Goal: Information Seeking & Learning: Learn about a topic

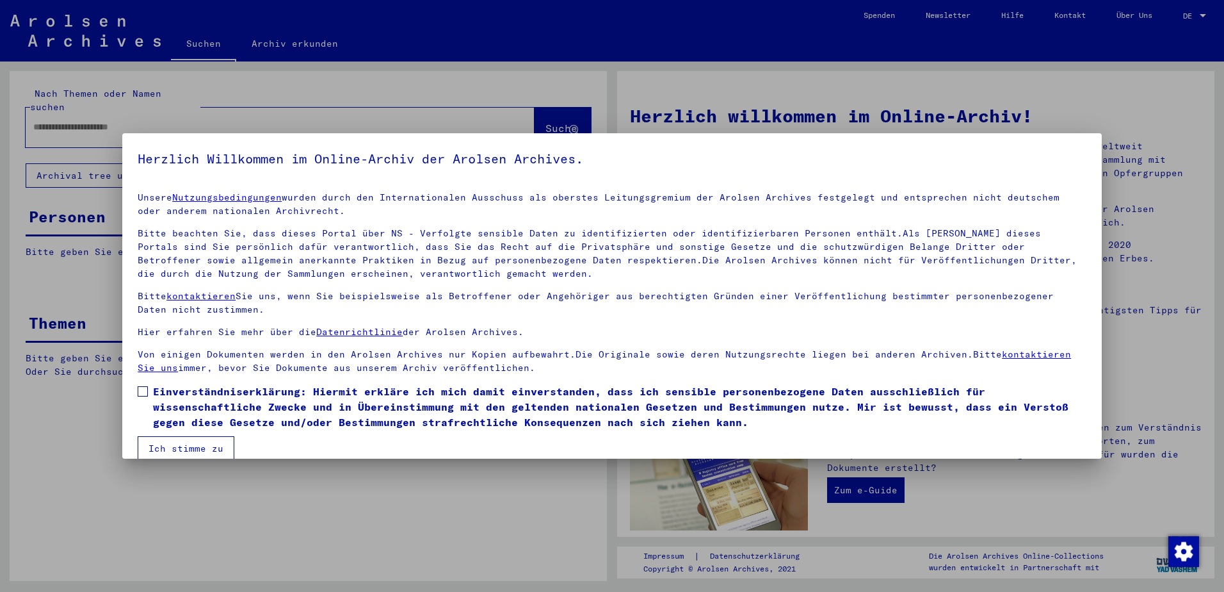
click at [141, 391] on span at bounding box center [143, 391] width 10 height 10
click at [166, 448] on button "Ich stimme zu" at bounding box center [186, 448] width 97 height 24
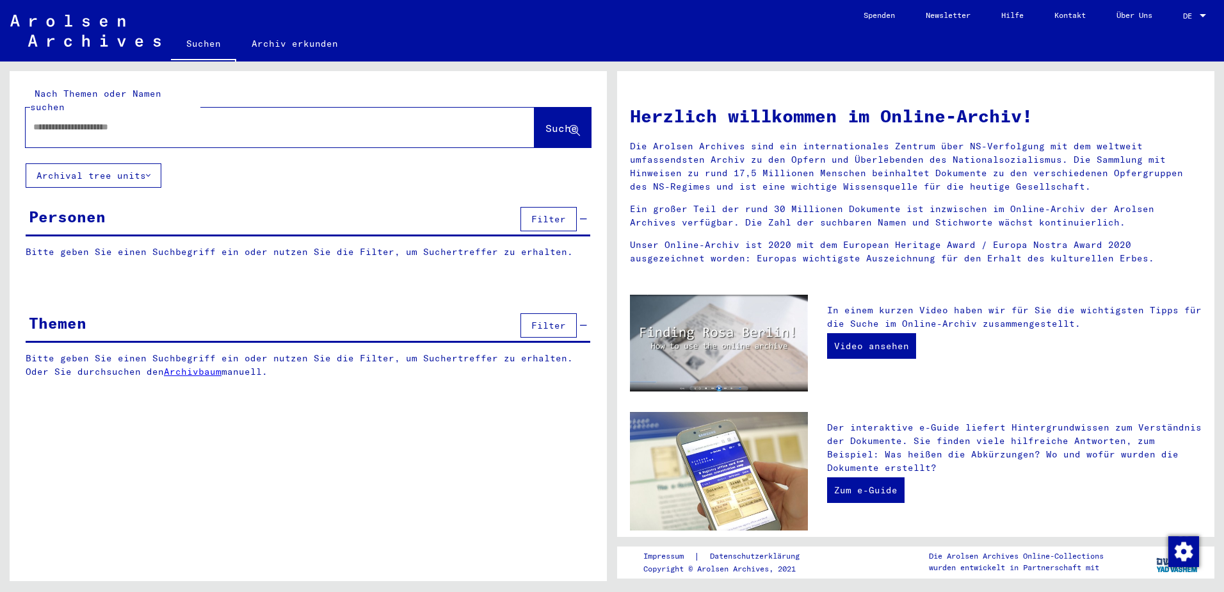
click at [193, 366] on link "Archivbaum" at bounding box center [193, 372] width 58 height 12
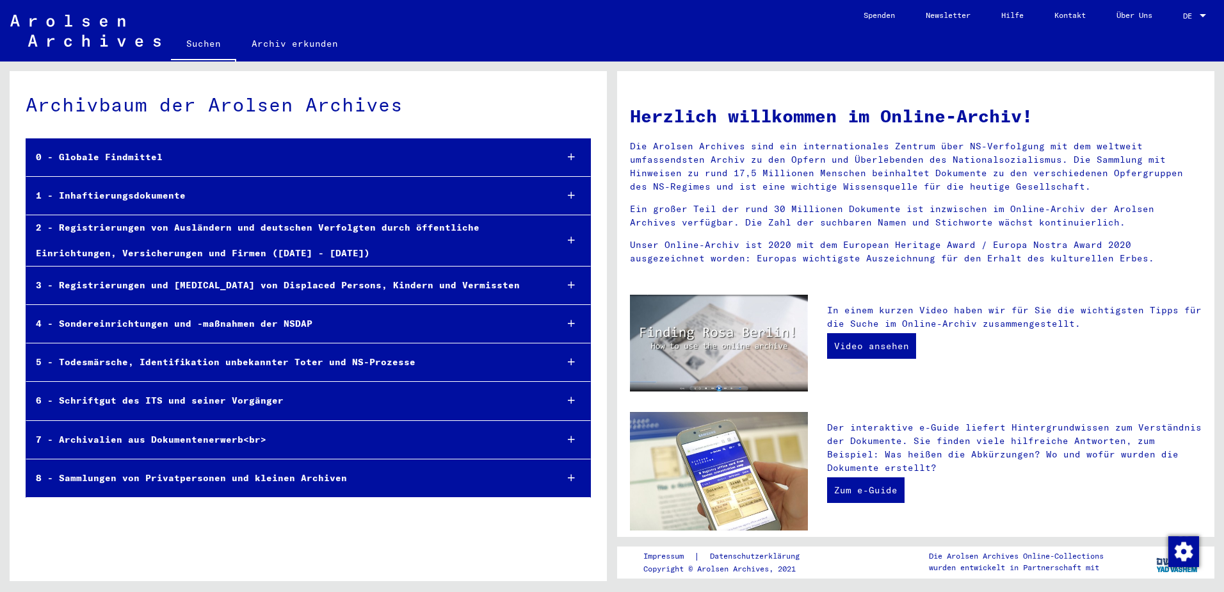
click at [130, 359] on div "5 - Todesmärsche, Identifikation unbekannter Toter und NS-Prozesse" at bounding box center [286, 362] width 520 height 25
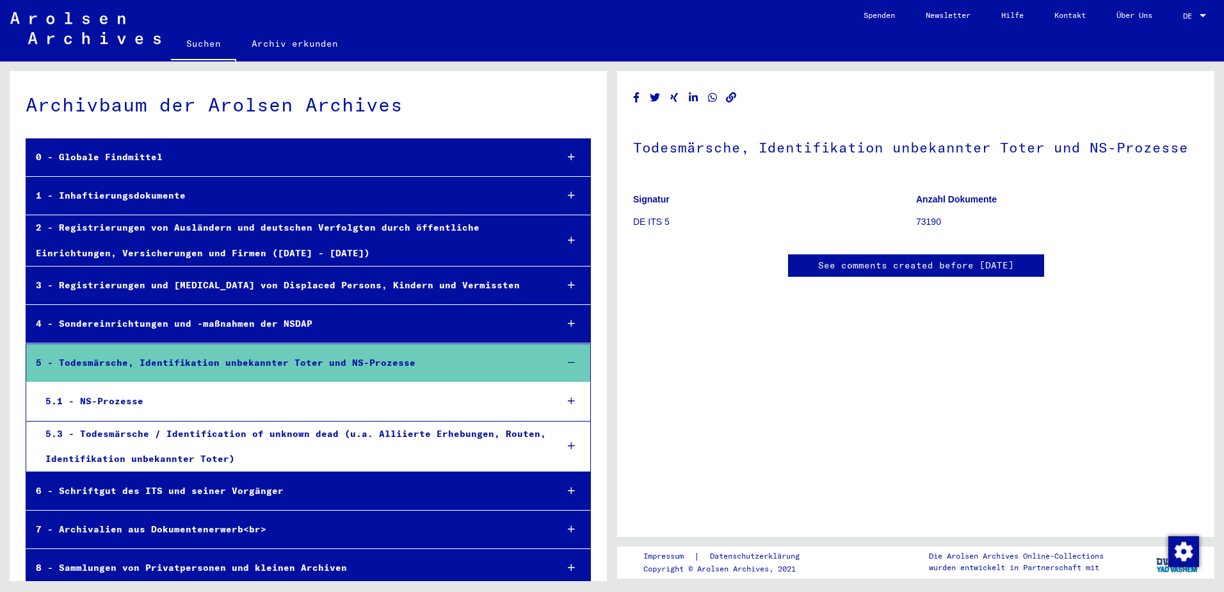
click at [172, 433] on div "5.3 - Todesmärsche / Identification of unknown dead (u.a. Alliierte Erhebungen,…" at bounding box center [291, 446] width 511 height 50
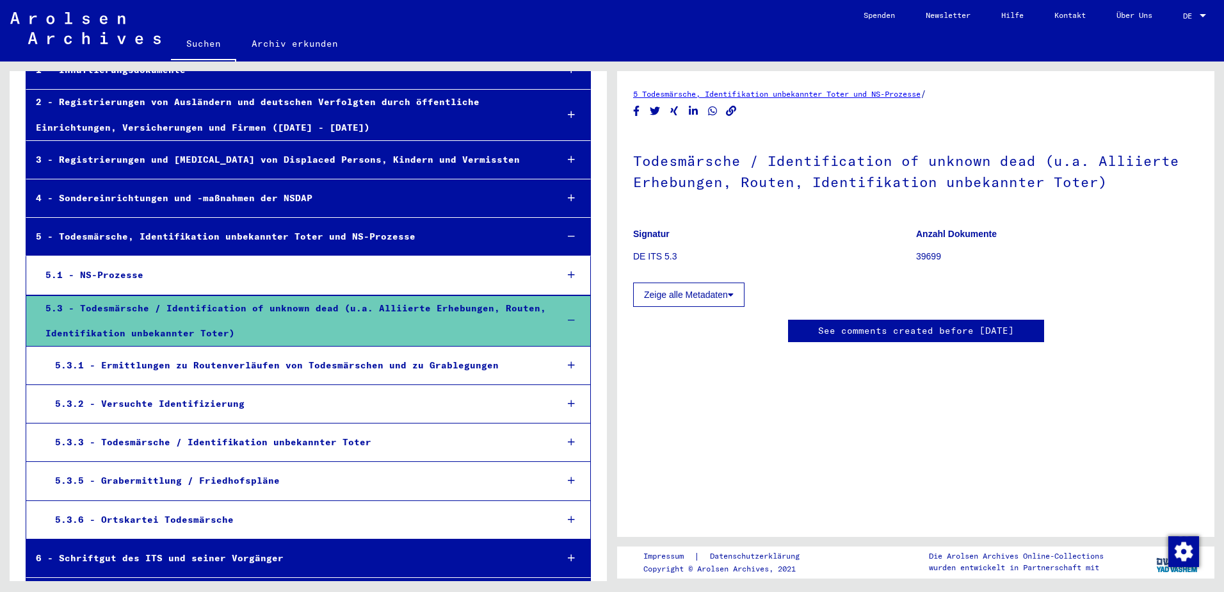
scroll to position [128, 0]
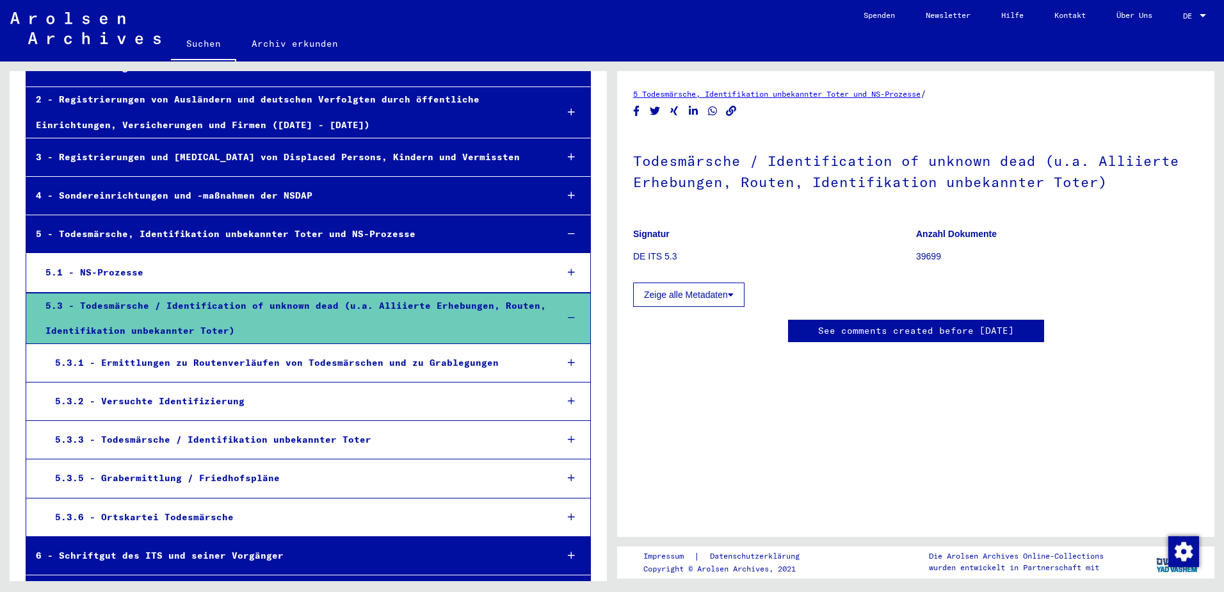
click at [255, 362] on div "5.3.1 - Ermittlungen zu Routenverläufen von Todesmärschen und zu Grablegungen" at bounding box center [295, 362] width 501 height 25
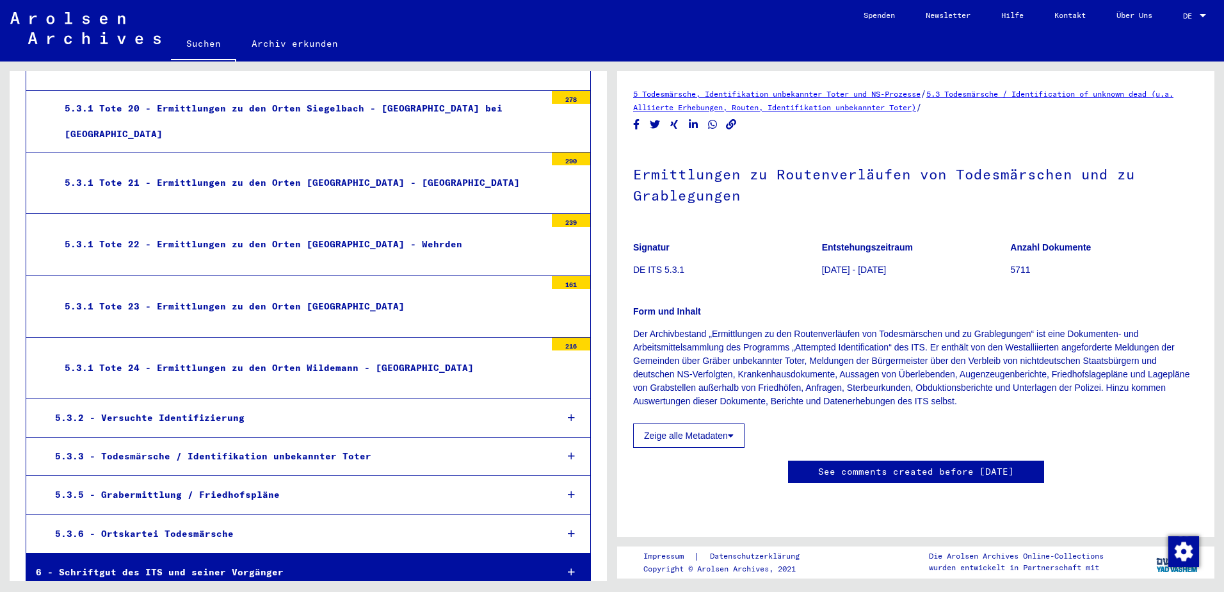
scroll to position [1409, 0]
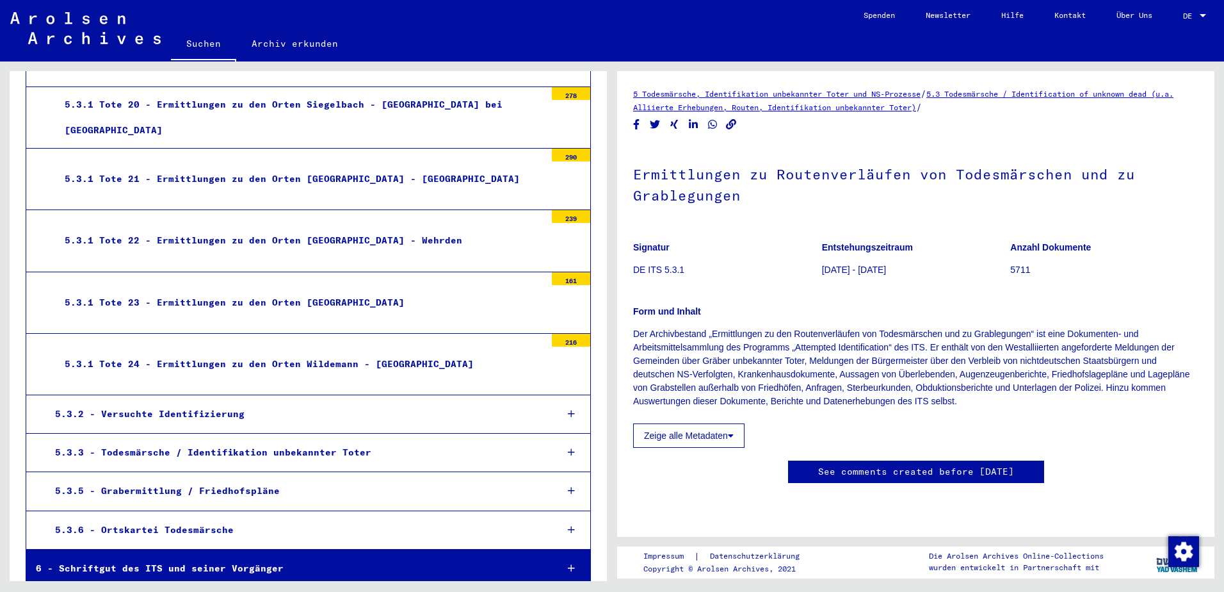
click at [207, 529] on div "5.3.6 - Ortskartei Todesmärsche" at bounding box center [295, 529] width 501 height 25
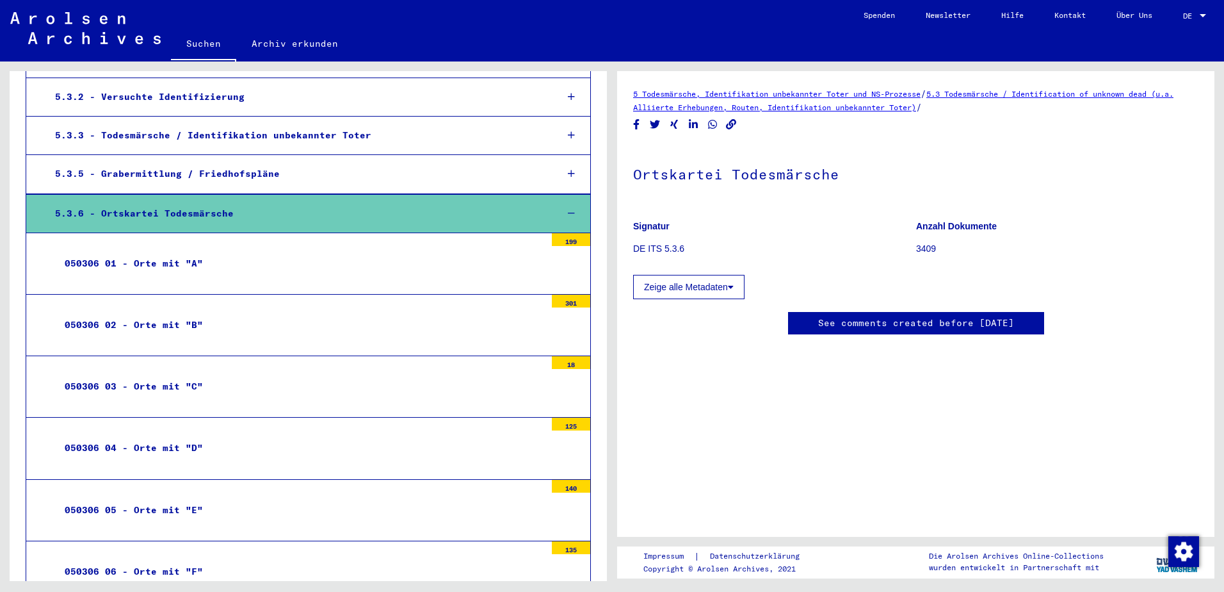
scroll to position [1728, 0]
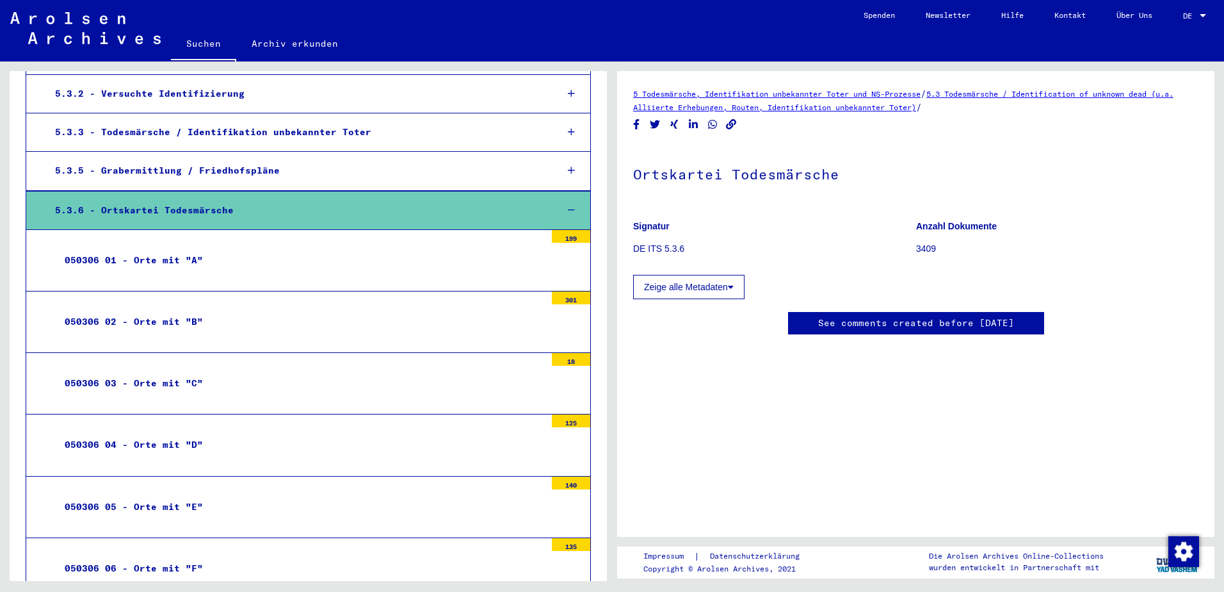
click at [173, 447] on div "050306 04 - Orte mit "D"" at bounding box center [300, 444] width 490 height 25
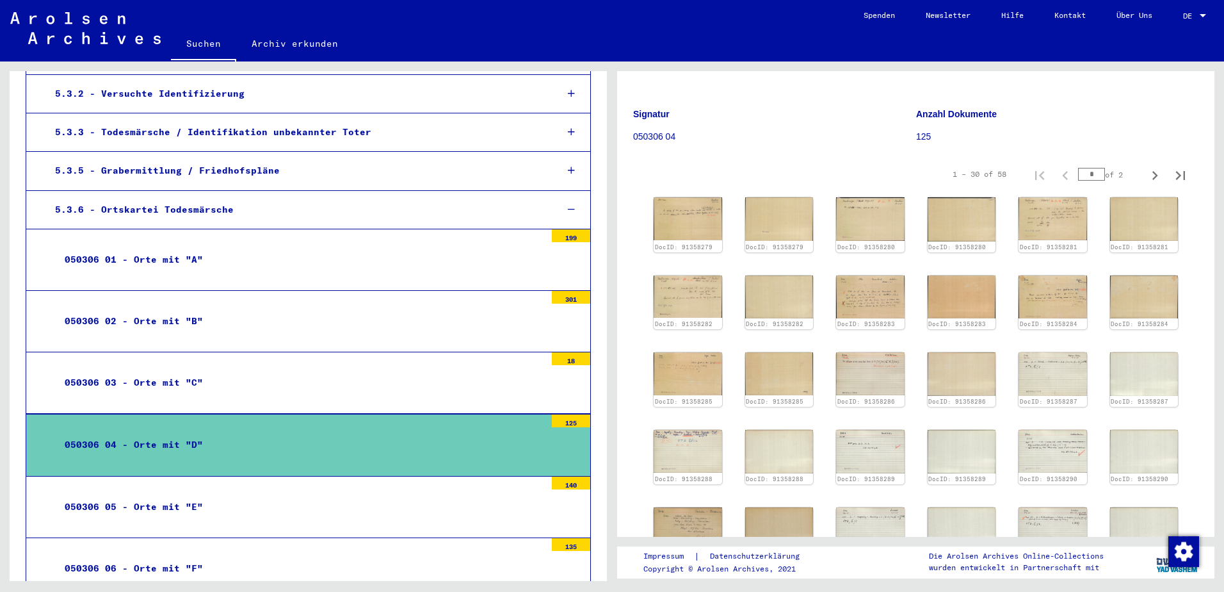
scroll to position [128, 0]
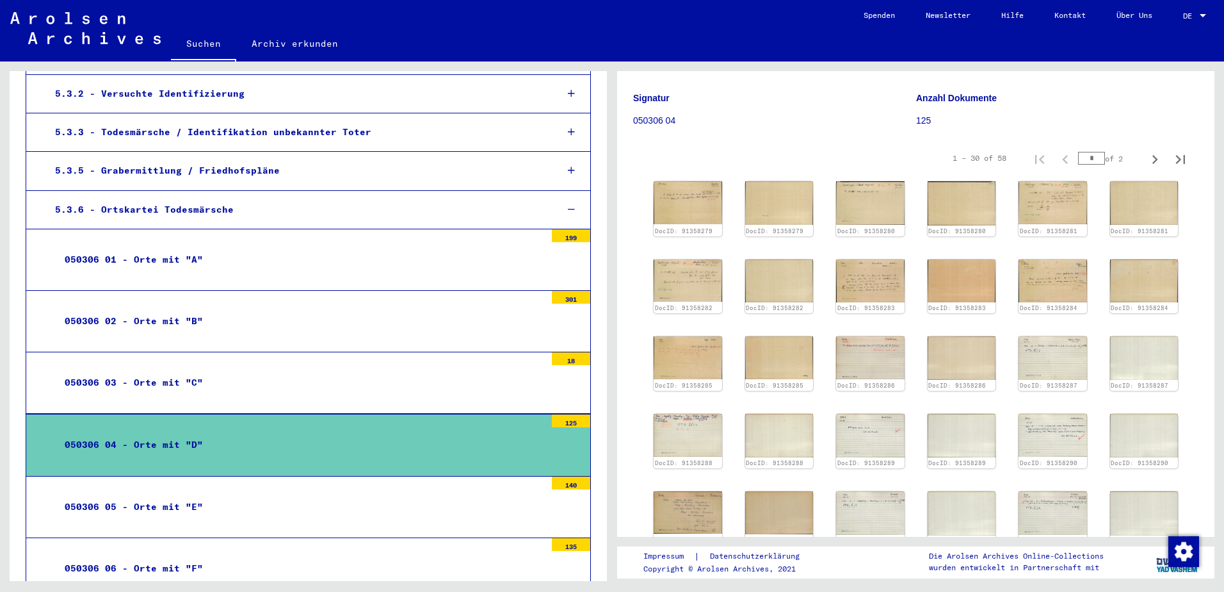
click at [552, 421] on div "125" at bounding box center [571, 420] width 38 height 13
click at [183, 441] on div "050306 04 - Orte mit "D"" at bounding box center [300, 444] width 490 height 25
click at [708, 193] on img at bounding box center [688, 202] width 72 height 45
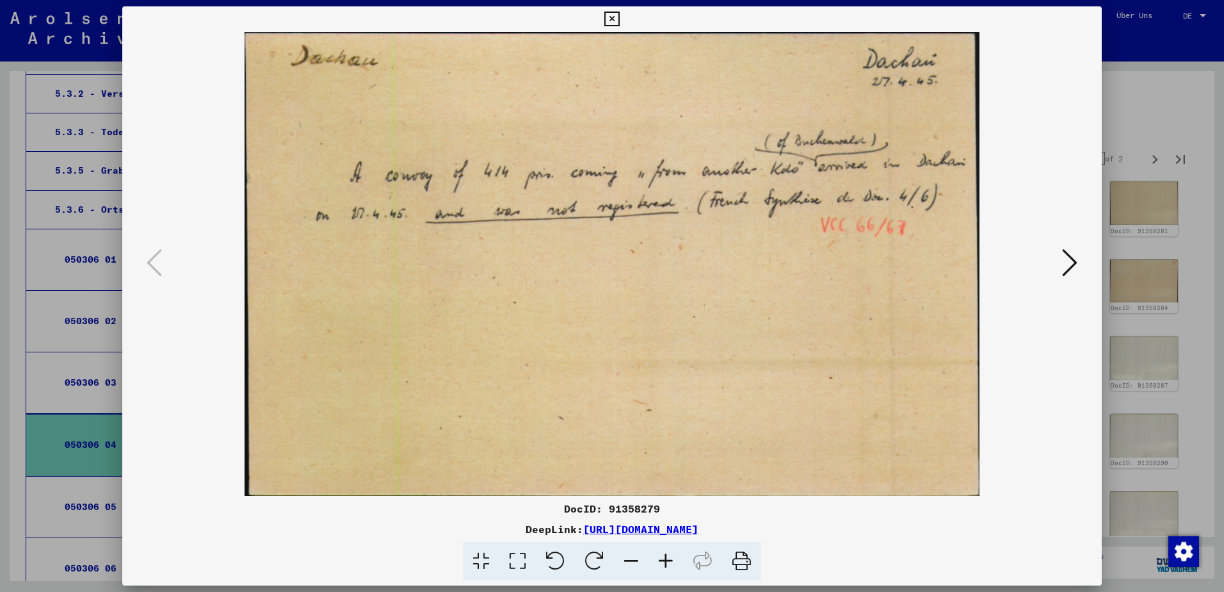
click at [1072, 264] on icon at bounding box center [1069, 262] width 15 height 31
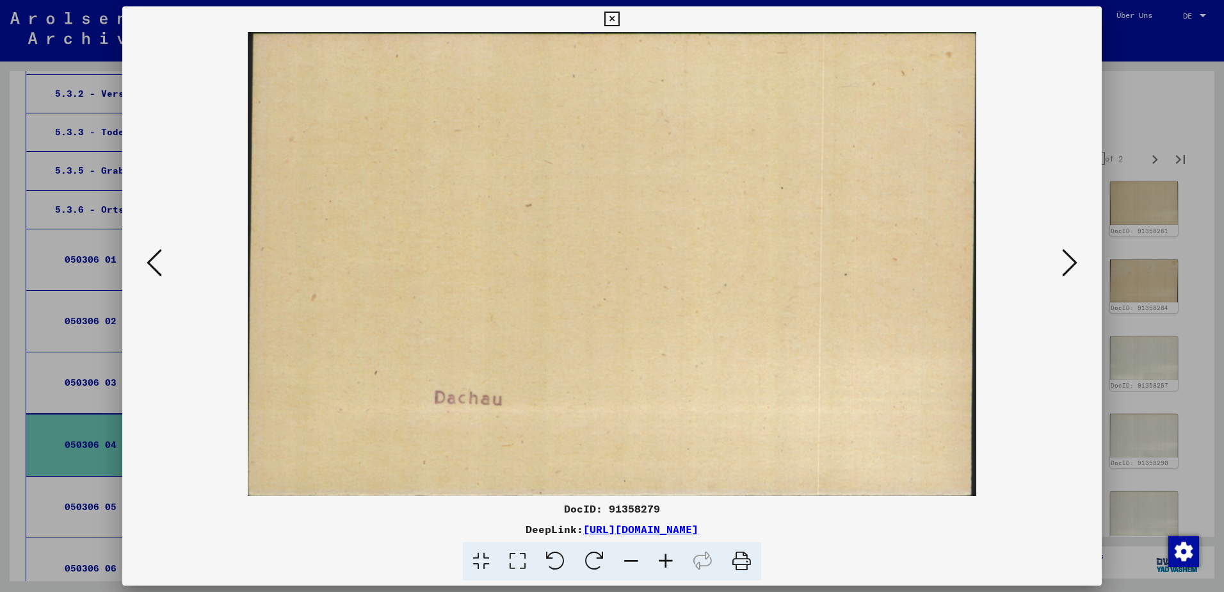
click at [1072, 264] on icon at bounding box center [1069, 262] width 15 height 31
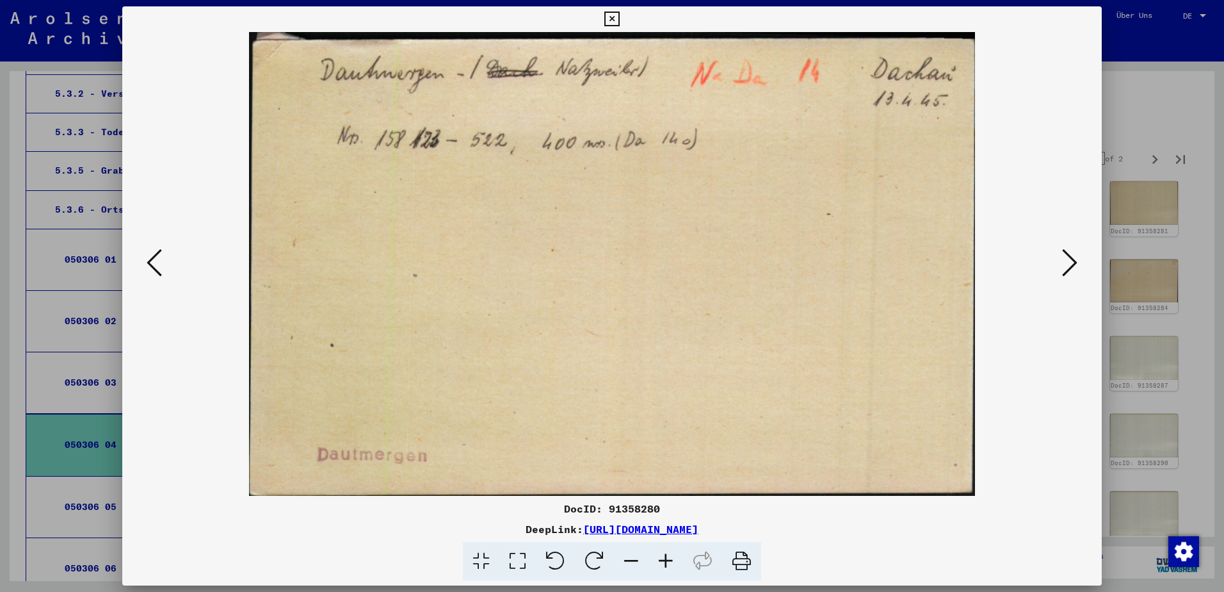
click at [1072, 264] on icon at bounding box center [1069, 262] width 15 height 31
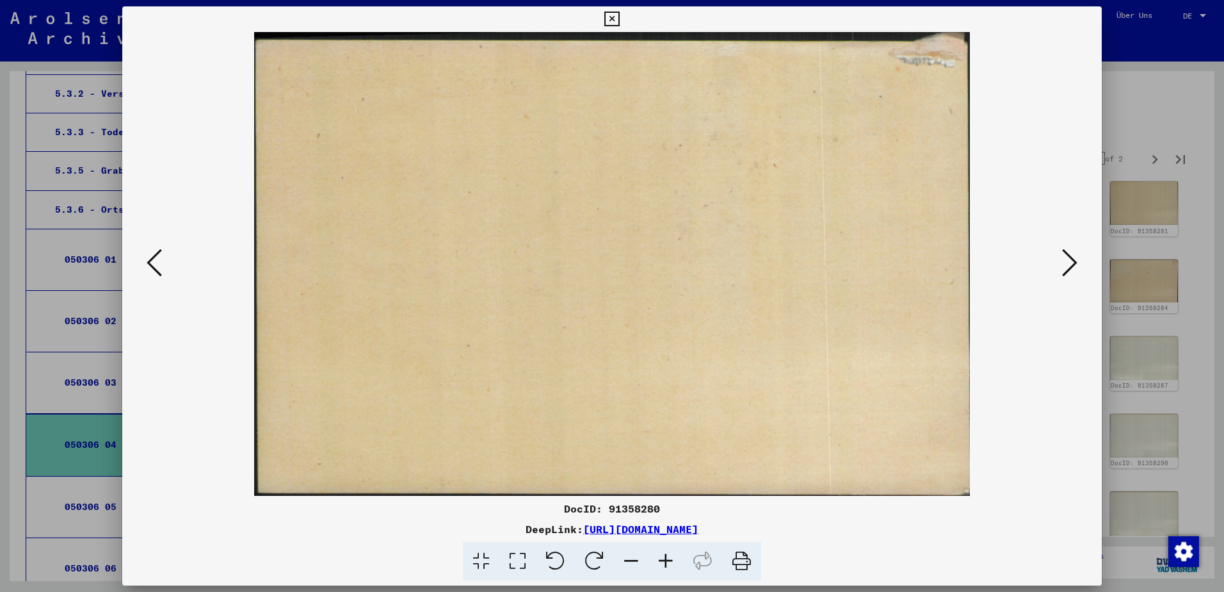
click at [1072, 264] on icon at bounding box center [1069, 262] width 15 height 31
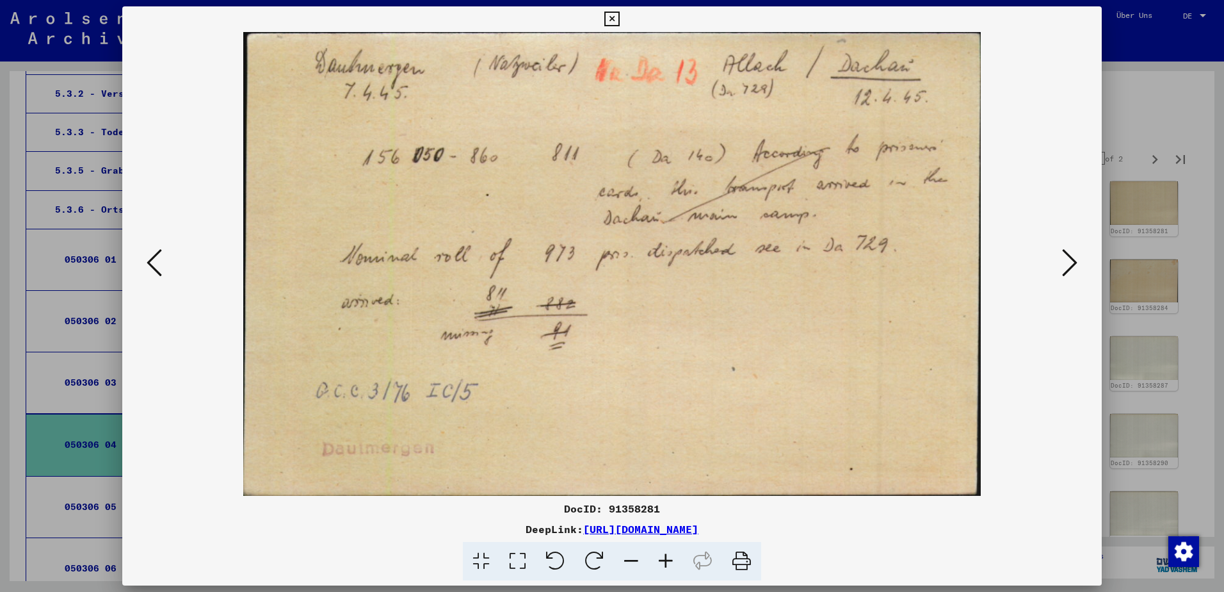
click at [1072, 264] on icon at bounding box center [1069, 262] width 15 height 31
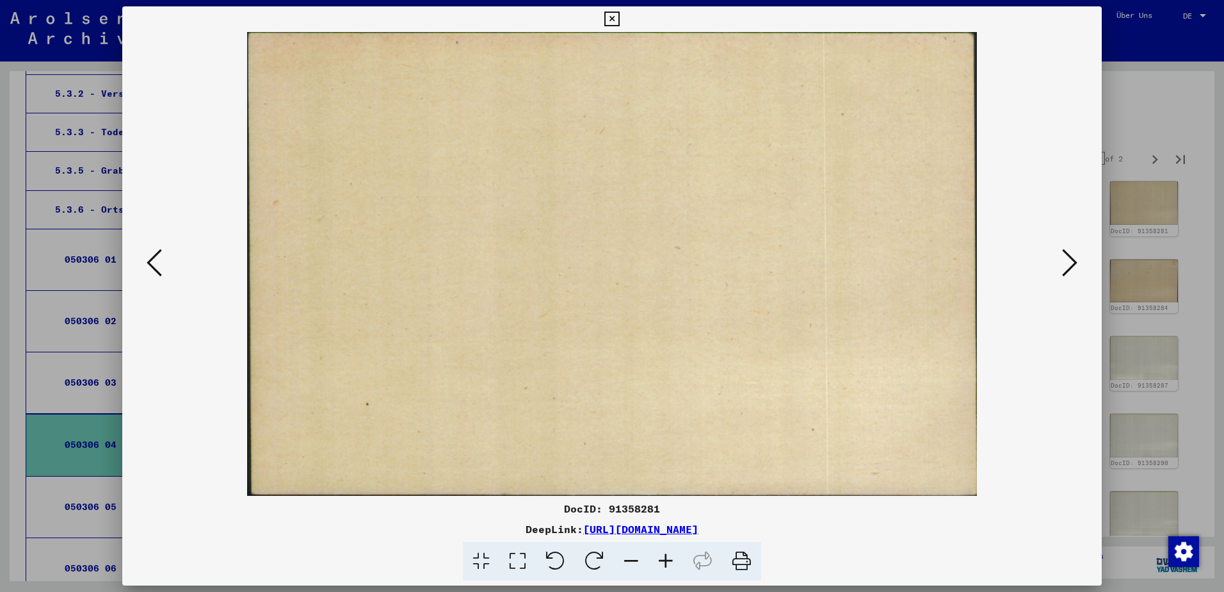
click at [1070, 262] on icon at bounding box center [1069, 262] width 15 height 31
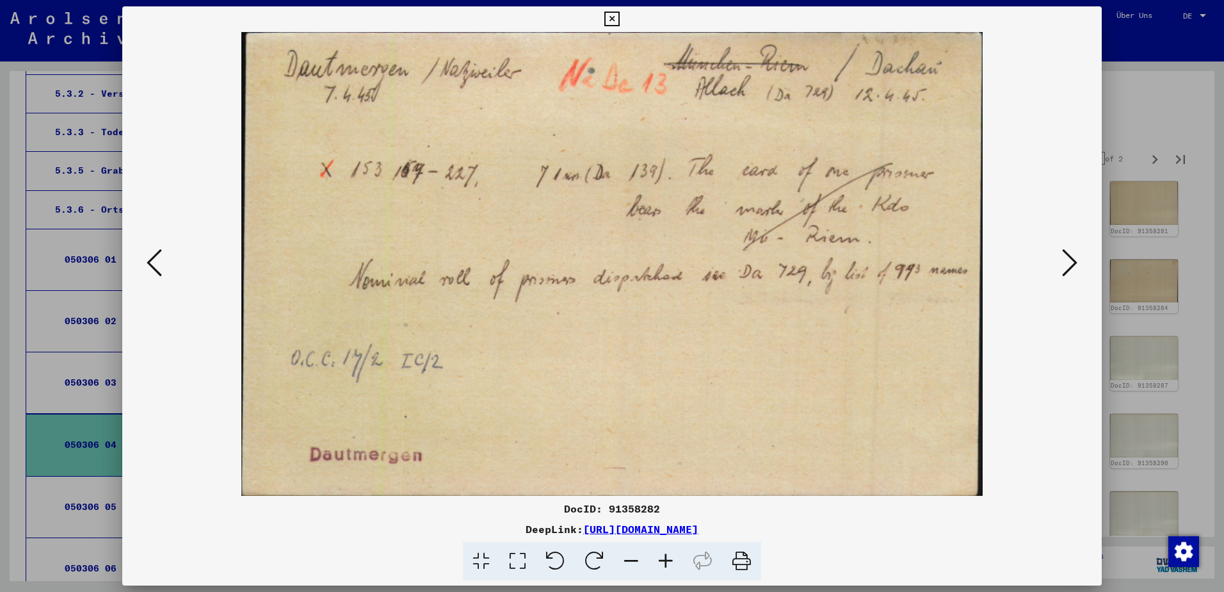
click at [1070, 262] on icon at bounding box center [1069, 262] width 15 height 31
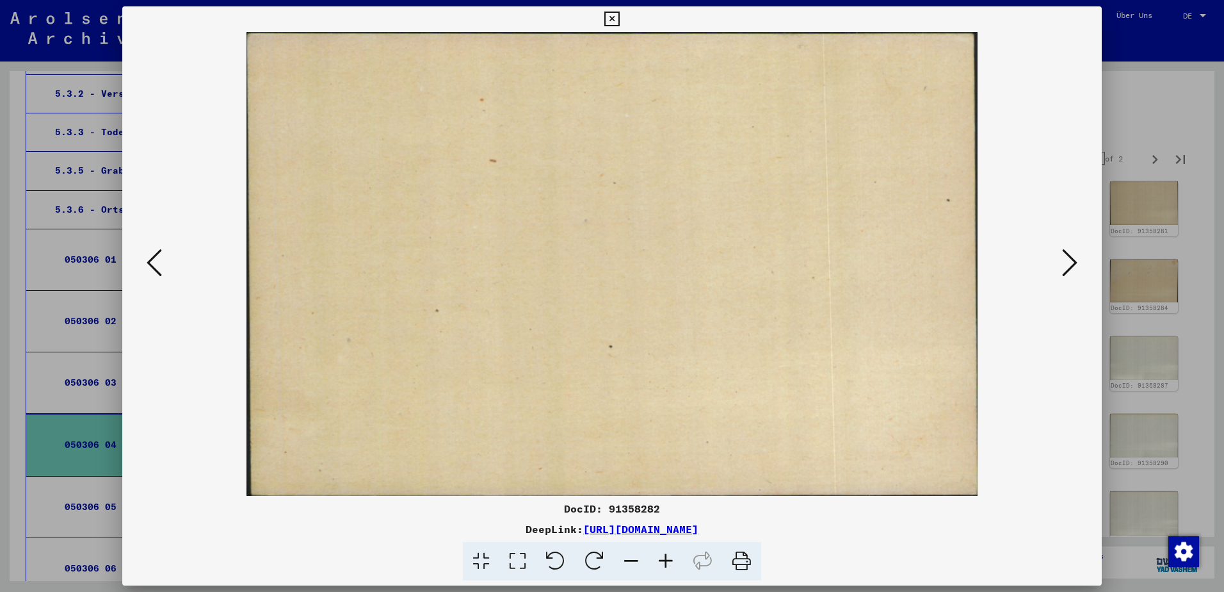
click at [1208, 241] on div at bounding box center [612, 296] width 1224 height 592
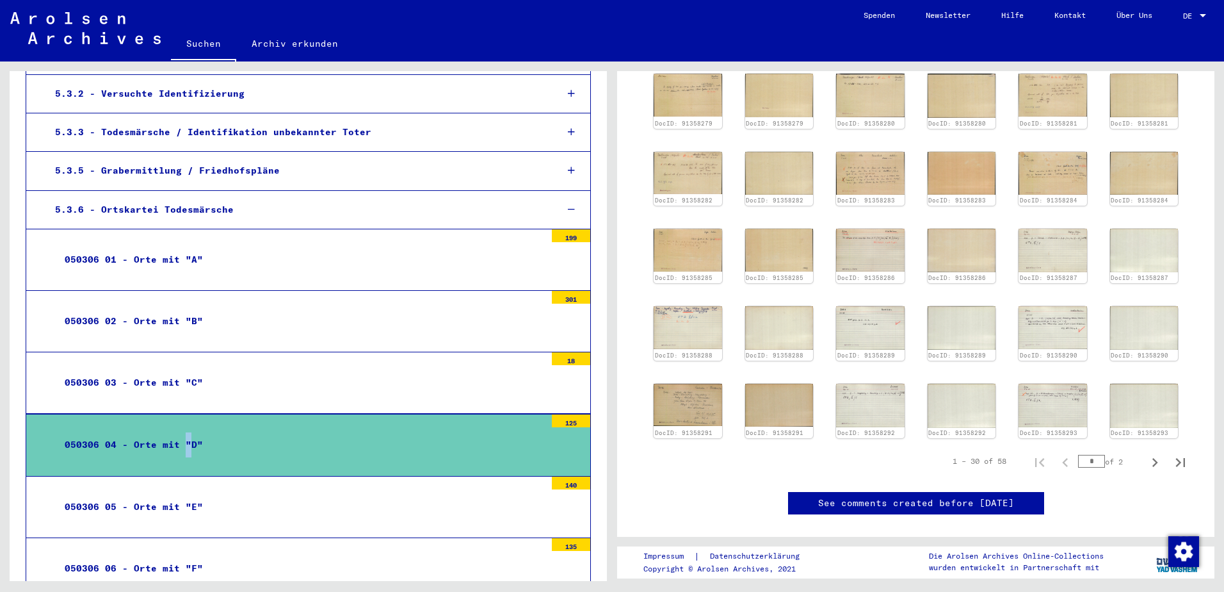
scroll to position [320, 0]
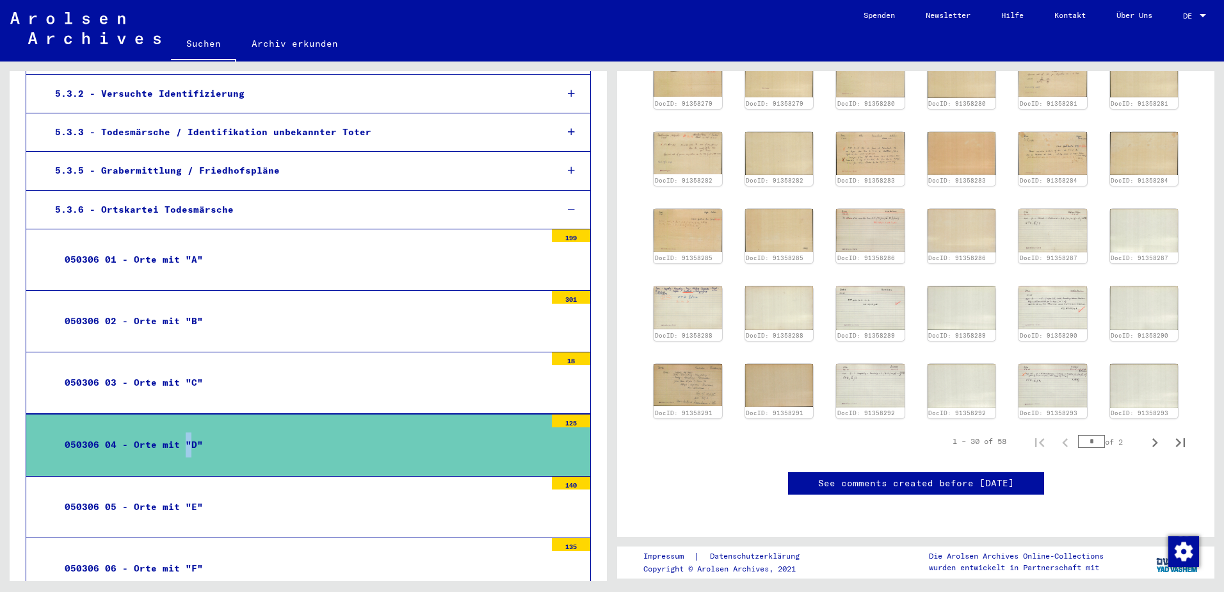
click at [1115, 435] on div "* of 2" at bounding box center [1110, 441] width 64 height 12
click at [1176, 438] on icon "Last page" at bounding box center [1180, 442] width 9 height 9
type input "*"
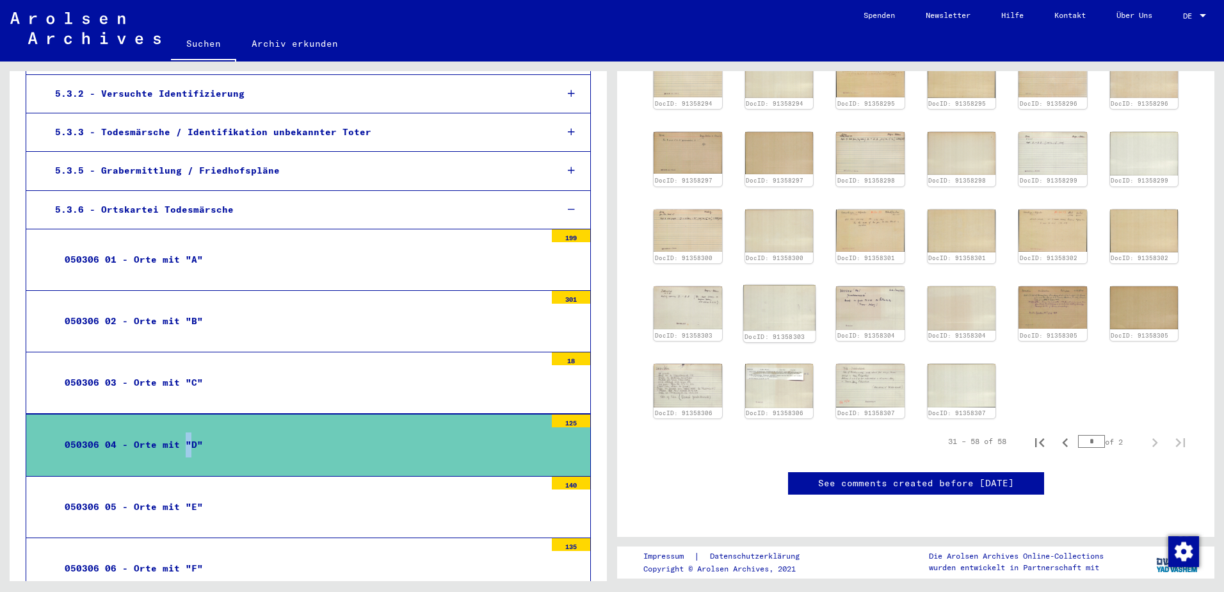
scroll to position [128, 0]
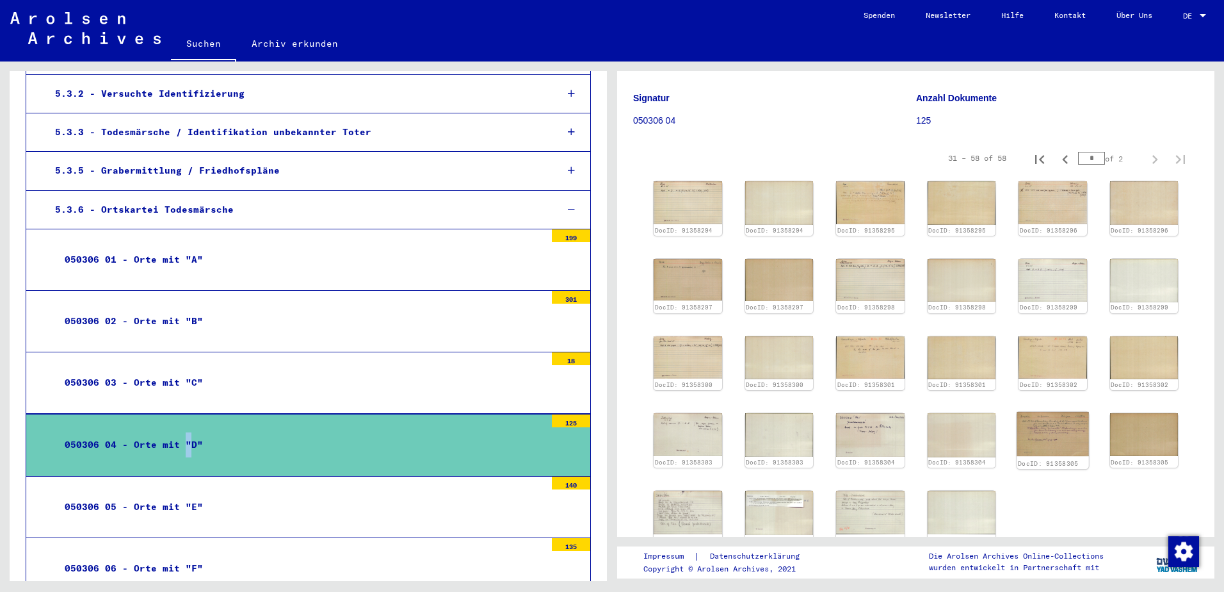
click at [1050, 425] on img at bounding box center [1053, 434] width 72 height 44
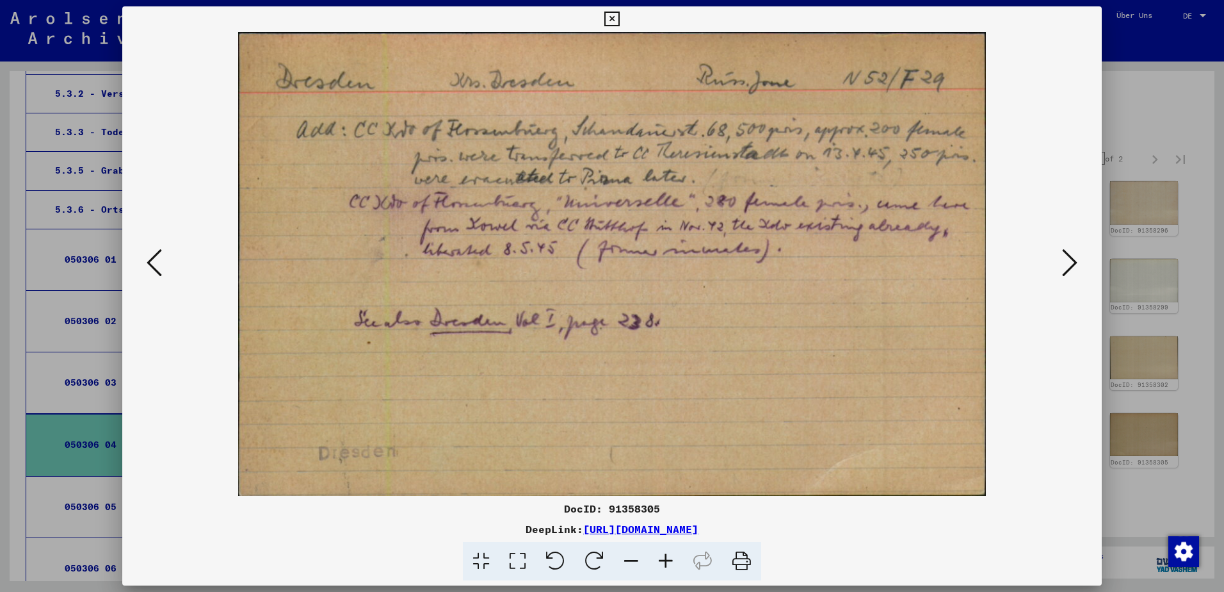
click at [1186, 211] on div at bounding box center [612, 296] width 1224 height 592
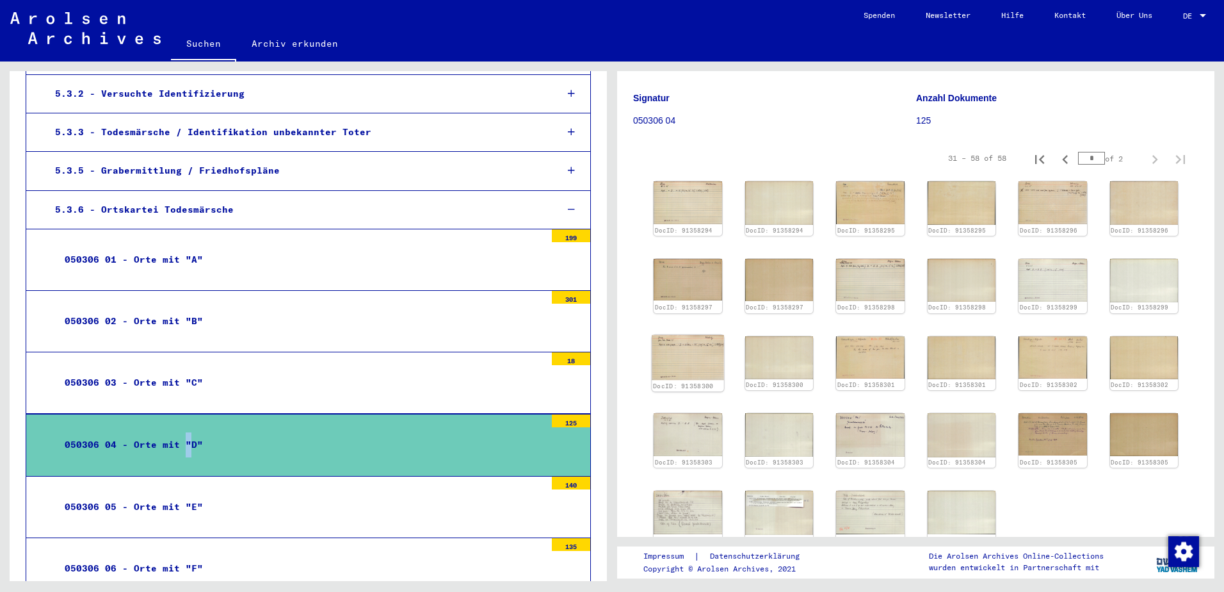
click at [669, 354] on img at bounding box center [688, 356] width 72 height 45
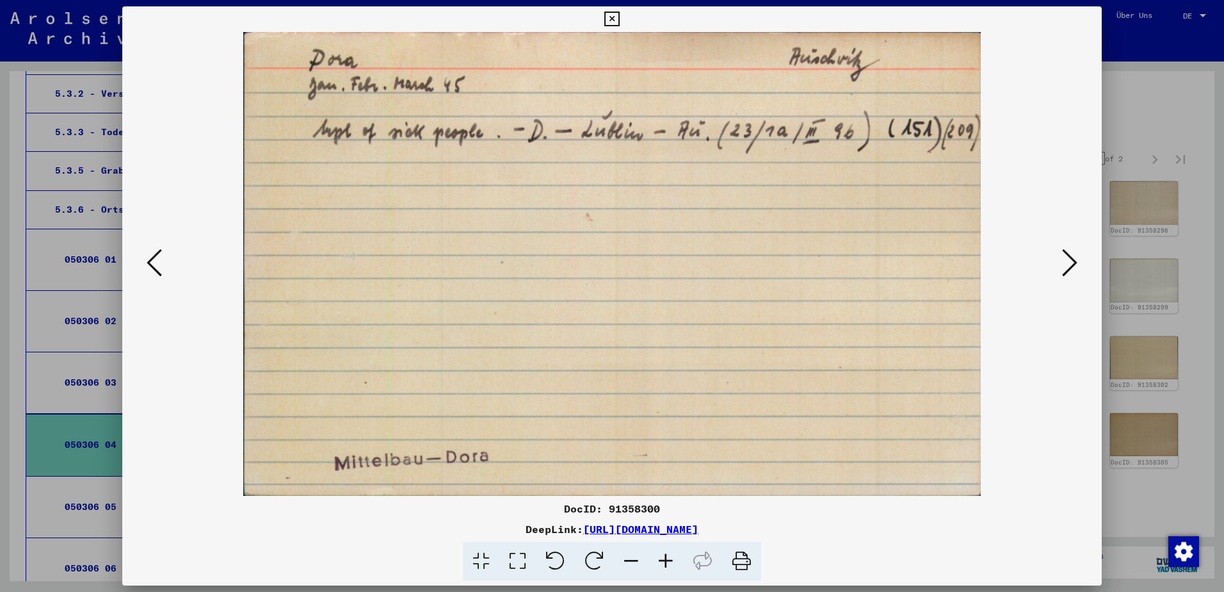
click at [1071, 258] on icon at bounding box center [1069, 262] width 15 height 31
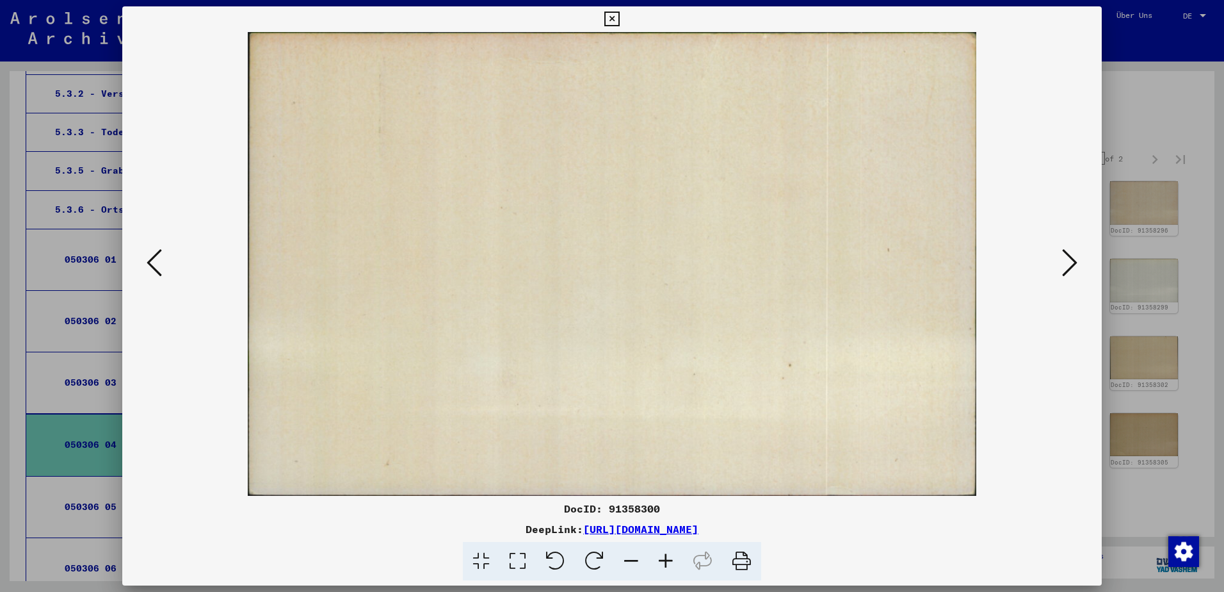
click at [1142, 90] on div at bounding box center [612, 296] width 1224 height 592
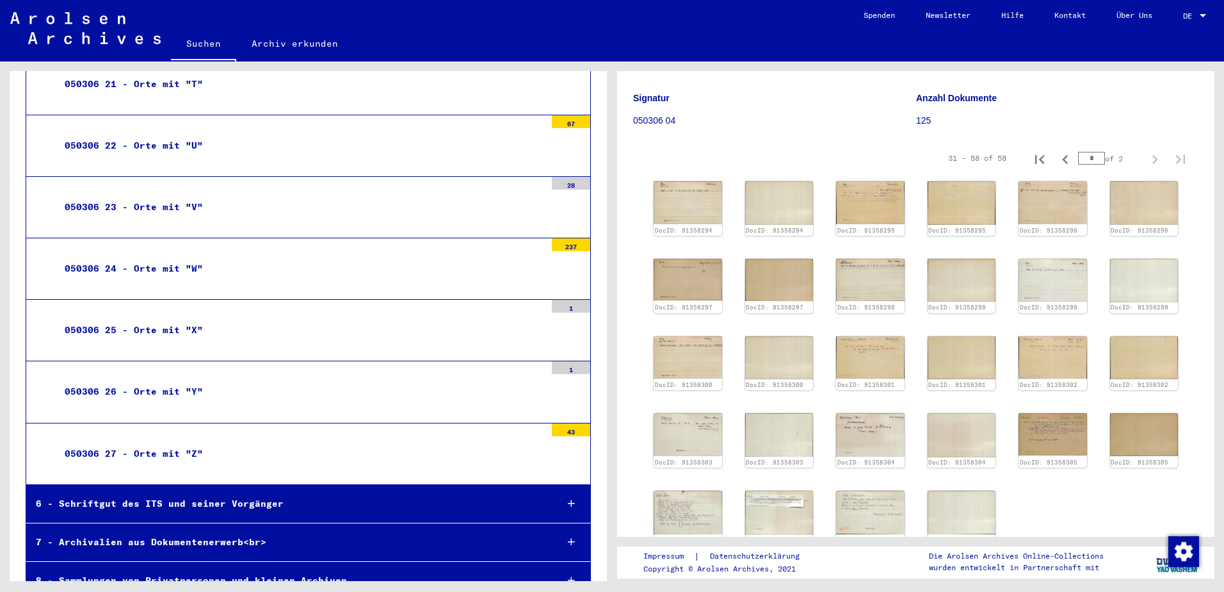
scroll to position [3137, 0]
